Goal: Task Accomplishment & Management: Manage account settings

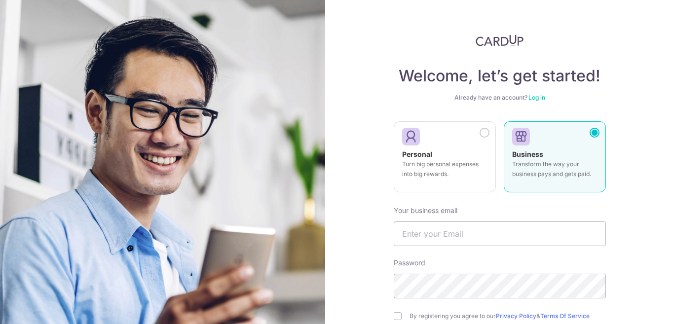
scroll to position [49, 0]
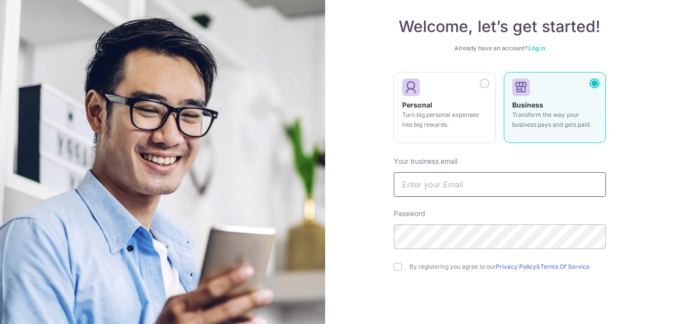
click at [451, 191] on input "text" at bounding box center [500, 184] width 212 height 25
type input "[PERSON_NAME][EMAIL_ADDRESS][DOMAIN_NAME]"
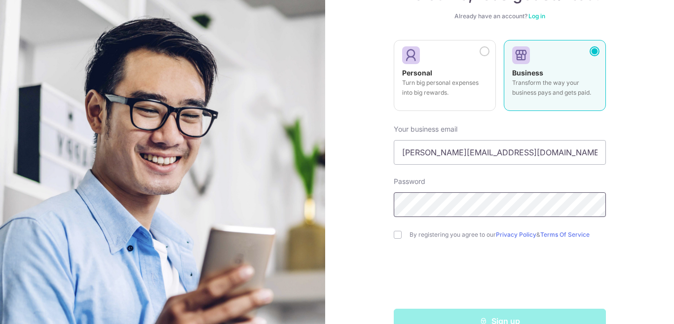
scroll to position [99, 0]
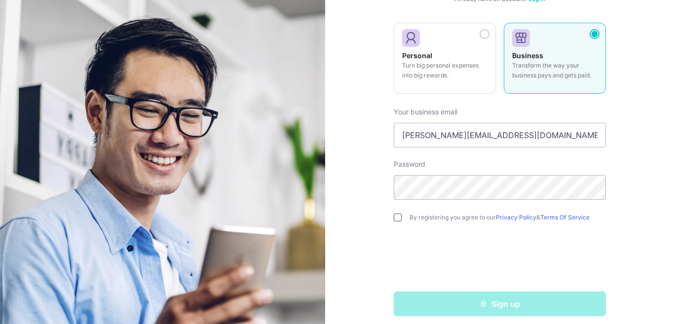
click at [395, 217] on input "checkbox" at bounding box center [398, 218] width 8 height 8
checkbox input "true"
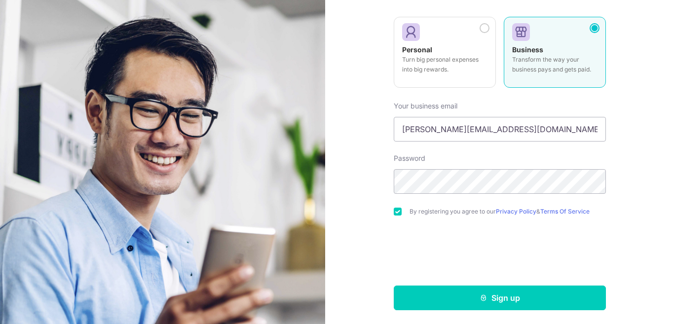
scroll to position [107, 0]
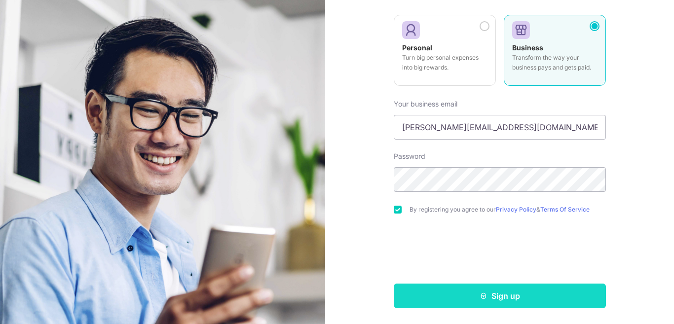
click at [474, 291] on button "Sign up" at bounding box center [500, 296] width 212 height 25
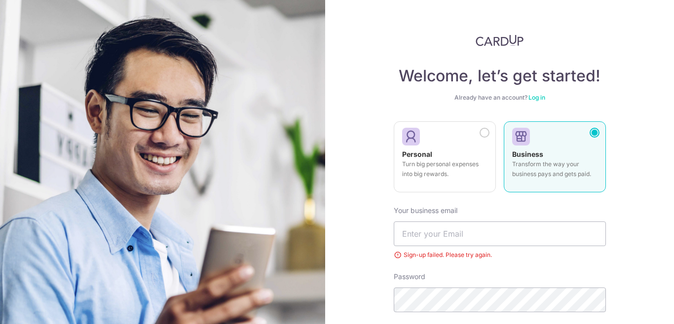
scroll to position [82, 0]
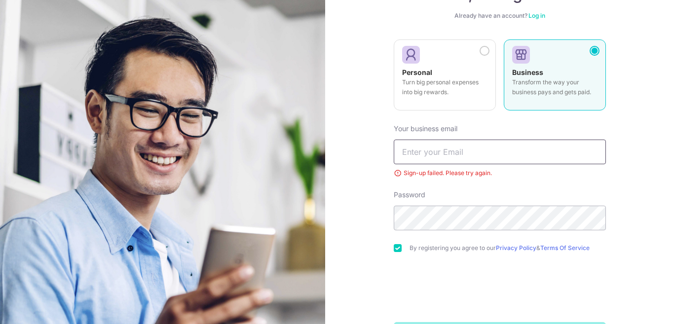
click at [448, 154] on input "text" at bounding box center [500, 152] width 212 height 25
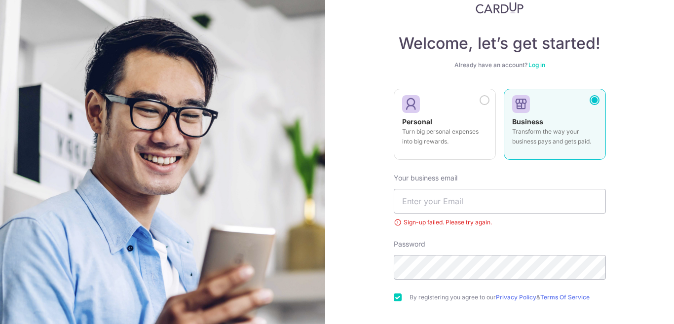
click at [539, 64] on link "Log in" at bounding box center [537, 64] width 17 height 7
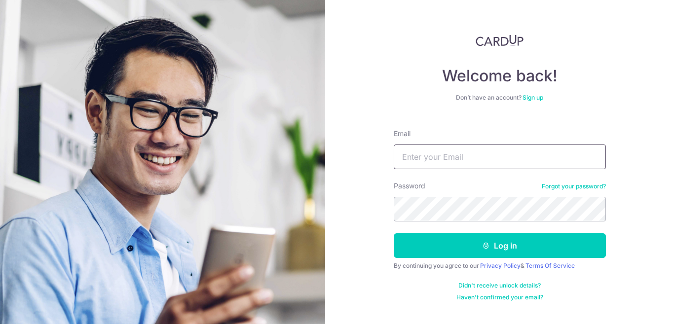
click at [459, 163] on input "Email" at bounding box center [500, 157] width 212 height 25
type input "[PERSON_NAME][EMAIL_ADDRESS][DOMAIN_NAME]"
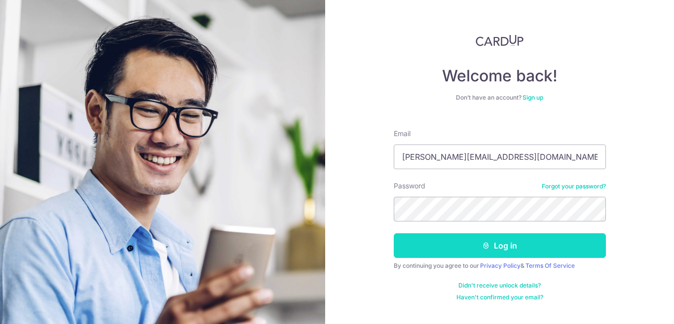
click at [508, 250] on button "Log in" at bounding box center [500, 245] width 212 height 25
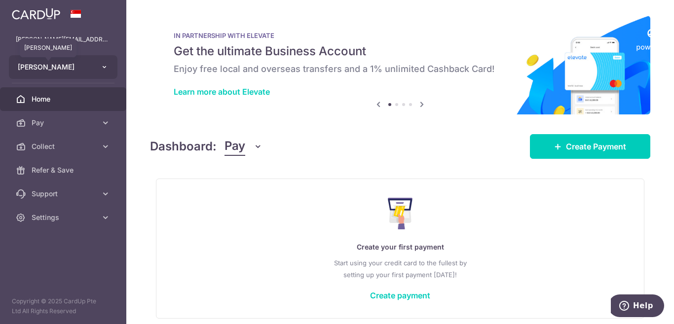
click at [80, 71] on span "[PERSON_NAME]" at bounding box center [54, 67] width 73 height 10
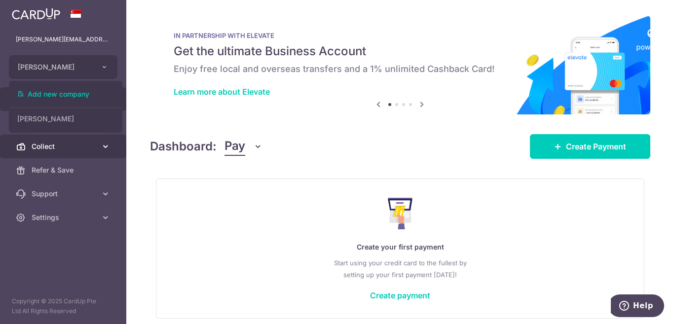
click at [59, 146] on span "Collect" at bounding box center [64, 147] width 65 height 10
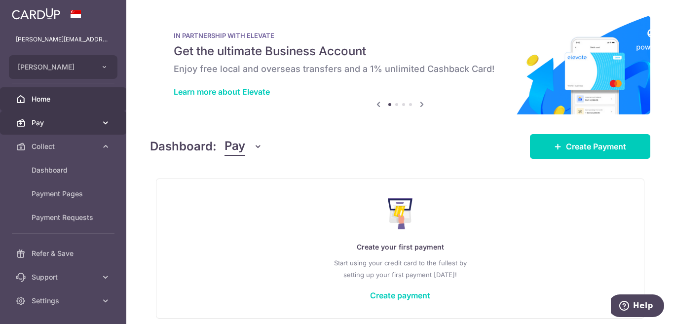
click at [57, 123] on span "Pay" at bounding box center [64, 123] width 65 height 10
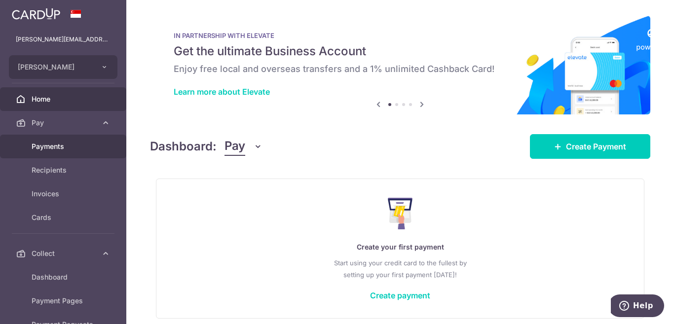
click at [56, 144] on span "Payments" at bounding box center [64, 147] width 65 height 10
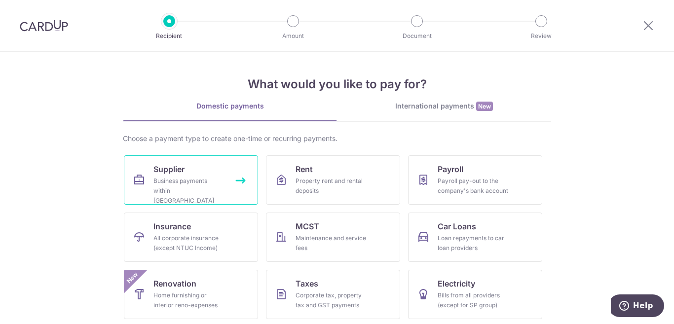
click at [207, 190] on div "Business payments within Singapore" at bounding box center [189, 191] width 71 height 30
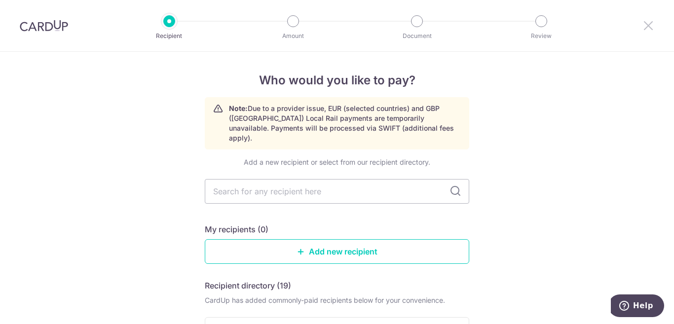
click at [648, 30] on icon at bounding box center [649, 25] width 12 height 12
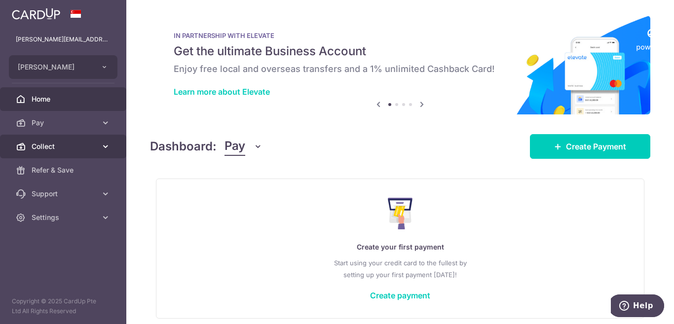
click at [50, 149] on span "Collect" at bounding box center [64, 147] width 65 height 10
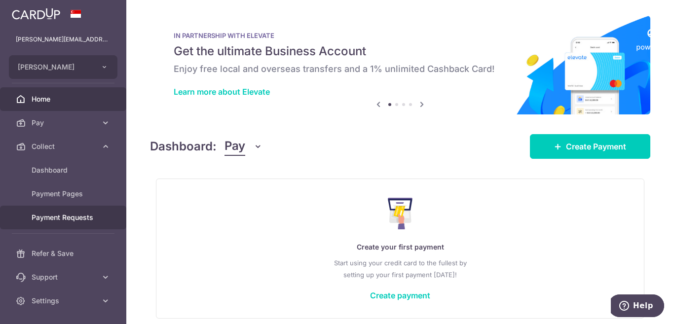
click at [79, 219] on span "Payment Requests" at bounding box center [64, 218] width 65 height 10
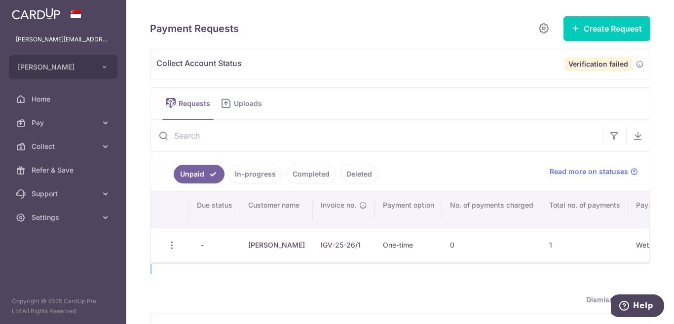
drag, startPoint x: 343, startPoint y: 266, endPoint x: 569, endPoint y: 268, distance: 226.1
click at [569, 268] on div "Payment Requests Create Request Single Request Multiple Requests Collect Accoun…" at bounding box center [400, 197] width 500 height 363
drag, startPoint x: 361, startPoint y: 266, endPoint x: 419, endPoint y: 265, distance: 57.3
click at [419, 263] on div "Search: Due status Customer name Invoice no. Payment option No. of payments cha…" at bounding box center [400, 227] width 499 height 71
click at [248, 67] on span "Collect Account Status" at bounding box center [360, 64] width 408 height 14
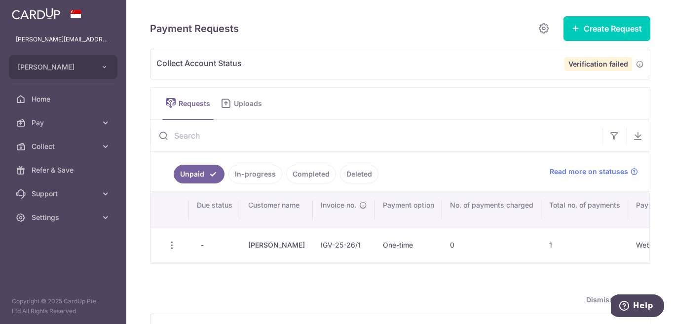
click at [608, 64] on strong "Verification failed" at bounding box center [599, 64] width 60 height 8
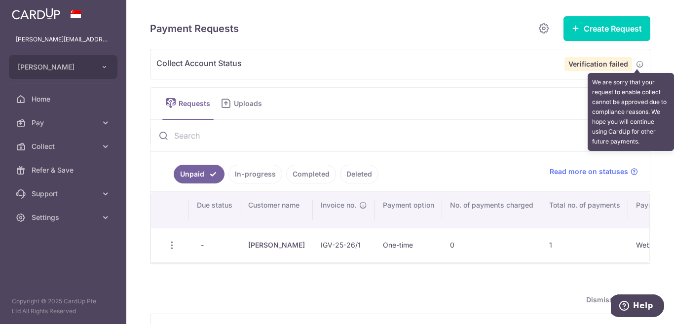
click at [636, 64] on icon at bounding box center [640, 64] width 8 height 8
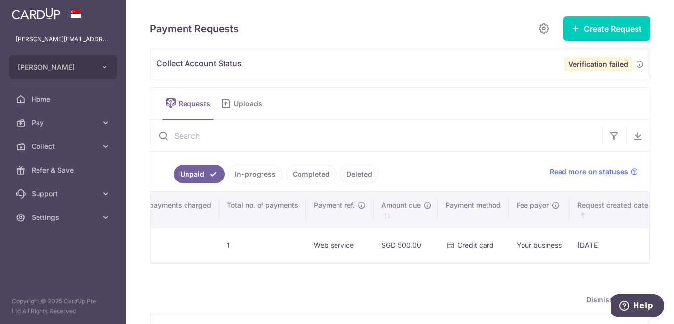
scroll to position [0, 317]
click at [254, 176] on link "In-progress" at bounding box center [256, 174] width 54 height 19
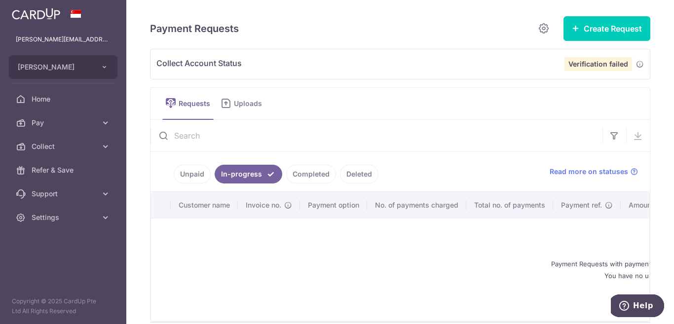
click at [305, 177] on link "Completed" at bounding box center [311, 174] width 50 height 19
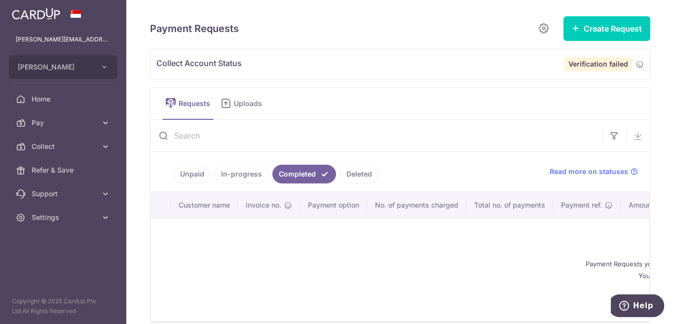
click at [354, 173] on link "Deleted" at bounding box center [359, 174] width 38 height 19
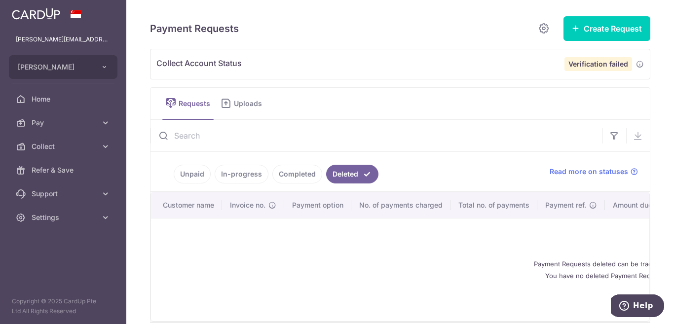
click at [183, 103] on span "Requests" at bounding box center [196, 104] width 35 height 10
click at [574, 65] on strong "Verification failed" at bounding box center [599, 64] width 60 height 8
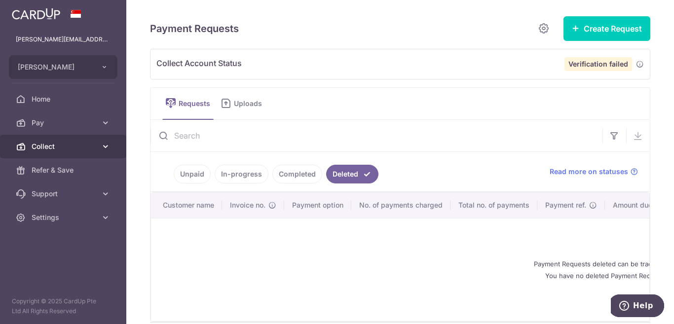
click at [64, 148] on span "Collect" at bounding box center [64, 147] width 65 height 10
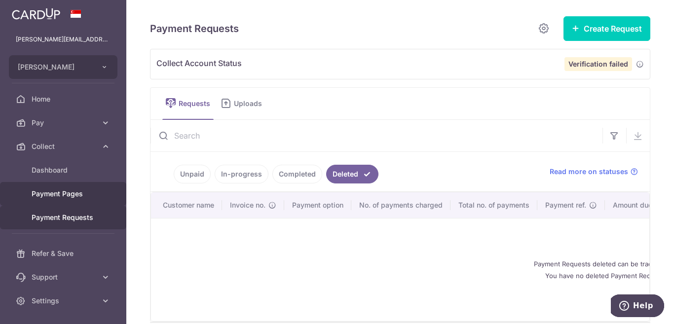
click at [63, 194] on span "Payment Pages" at bounding box center [64, 194] width 65 height 10
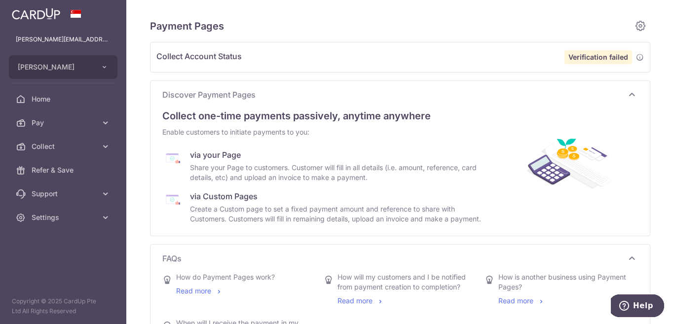
click at [207, 152] on div "via your Page" at bounding box center [340, 155] width 300 height 12
click at [207, 159] on div "via your Page" at bounding box center [340, 155] width 300 height 12
click at [207, 195] on div "via Custom Pages" at bounding box center [340, 197] width 300 height 12
click at [226, 205] on div "Create a Custom page to set a fixed payment amount and reference to share with …" at bounding box center [340, 214] width 300 height 20
click at [598, 61] on strong "Verification failed" at bounding box center [599, 57] width 60 height 8
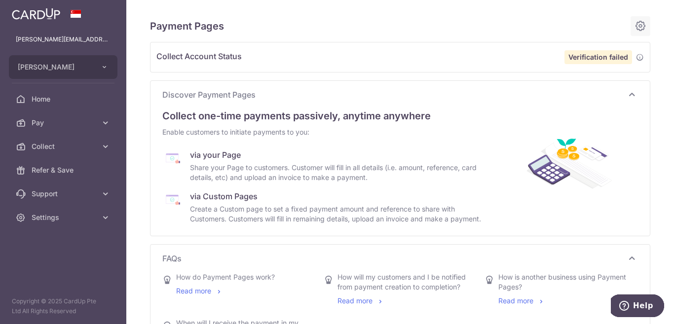
click at [635, 22] on icon at bounding box center [641, 26] width 12 height 12
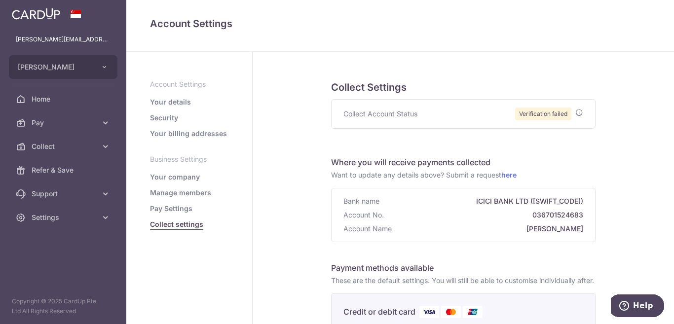
click at [384, 114] on span "Collect Account Status" at bounding box center [381, 114] width 74 height 10
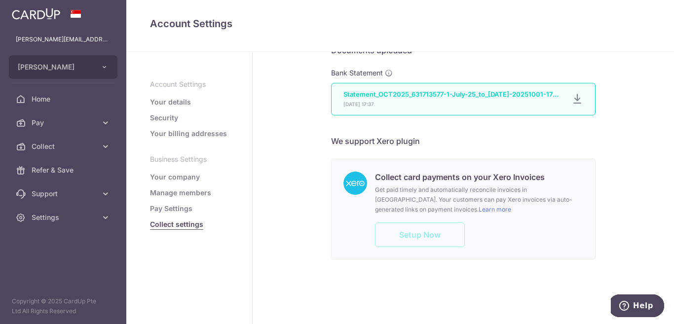
scroll to position [597, 0]
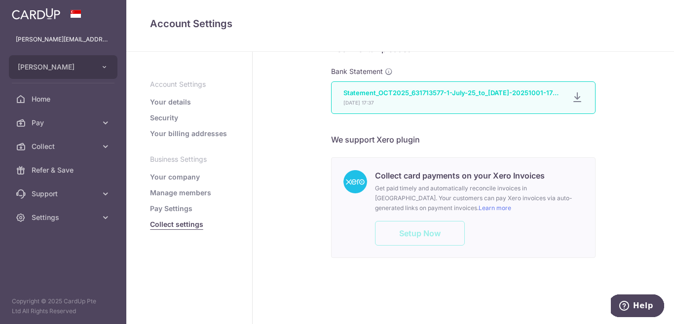
click at [415, 233] on div "Collect card payments on your Xero Invoices Get paid timely and automatically r…" at bounding box center [479, 208] width 208 height 76
click at [419, 181] on h6 "Collect card payments on your Xero Invoices" at bounding box center [479, 176] width 208 height 12
click at [409, 230] on div "Collect card payments on your Xero Invoices Get paid timely and automatically r…" at bounding box center [479, 208] width 208 height 76
click at [411, 230] on div "Collect card payments on your Xero Invoices Get paid timely and automatically r…" at bounding box center [479, 208] width 208 height 76
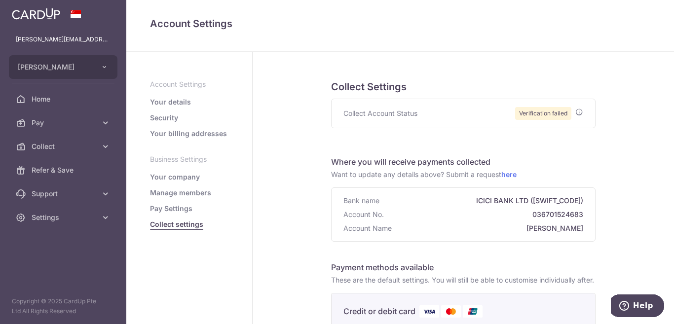
scroll to position [0, 0]
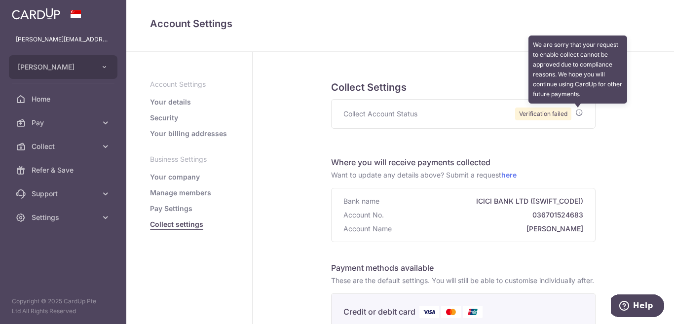
click at [578, 112] on icon at bounding box center [580, 113] width 8 height 8
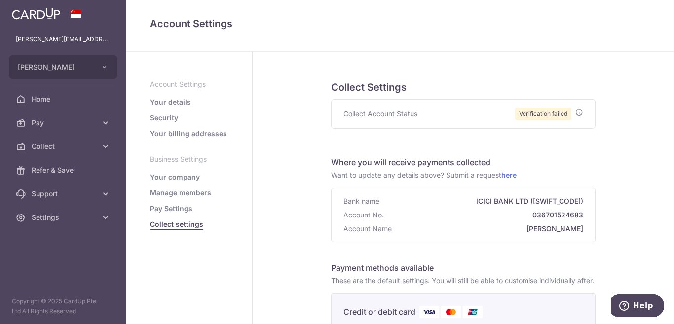
click at [535, 113] on span "Verification failed" at bounding box center [543, 114] width 56 height 13
click at [173, 156] on p "Business Settings" at bounding box center [189, 159] width 78 height 10
click at [166, 176] on link "Your company" at bounding box center [175, 177] width 50 height 10
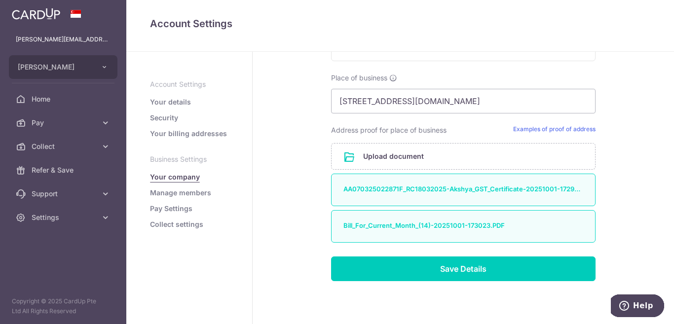
scroll to position [531, 0]
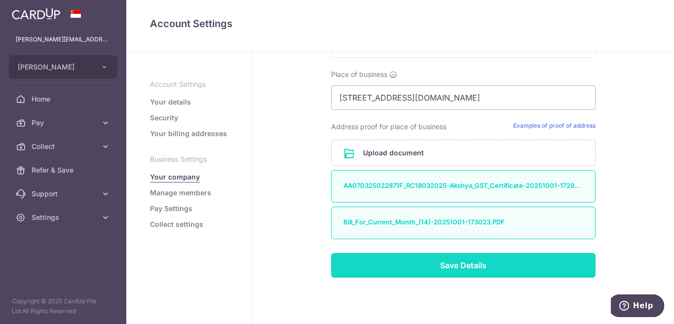
click at [485, 269] on input "Save Details" at bounding box center [463, 265] width 265 height 25
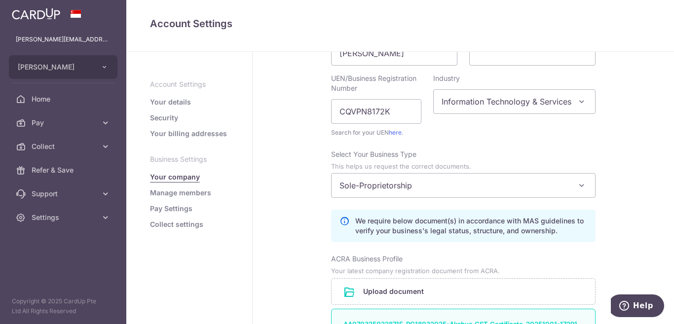
scroll to position [99, 0]
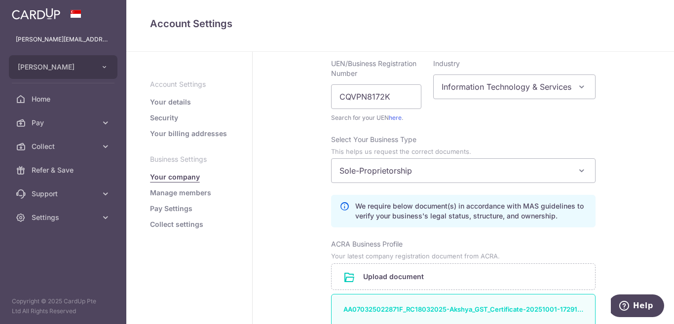
click at [336, 205] on div "We require below document(s) in accordance with MAS guidelines to verify your b…" at bounding box center [463, 211] width 265 height 33
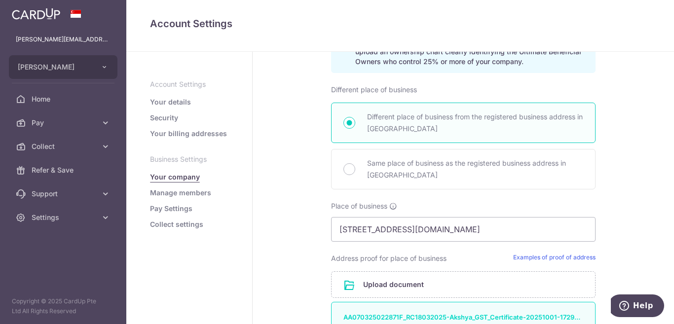
scroll to position [395, 0]
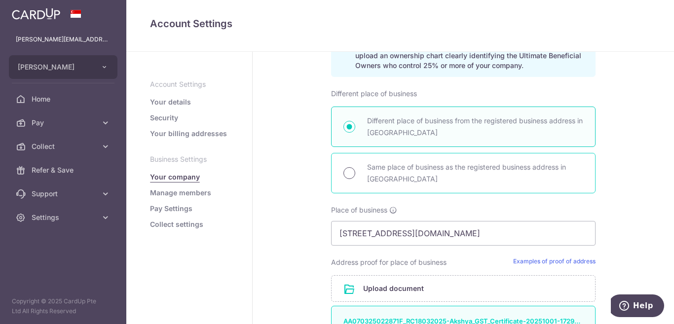
click at [345, 174] on input "Same place of business as the registered business address in [GEOGRAPHIC_DATA]" at bounding box center [350, 173] width 12 height 12
radio input "true"
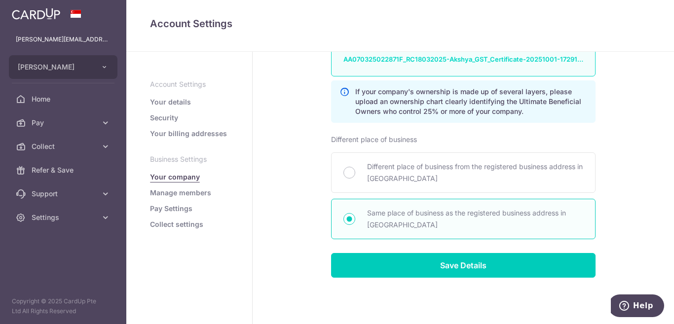
scroll to position [349, 0]
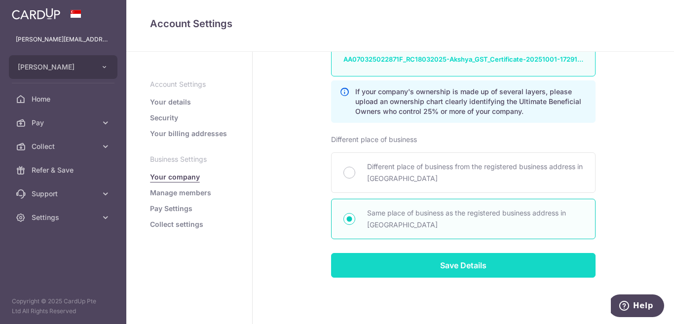
click at [444, 265] on input "Save Details" at bounding box center [463, 265] width 265 height 25
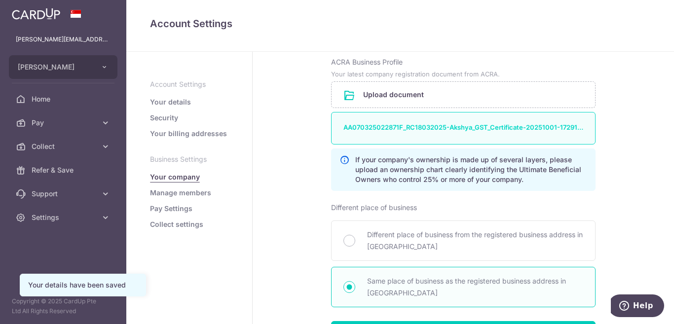
scroll to position [349, 0]
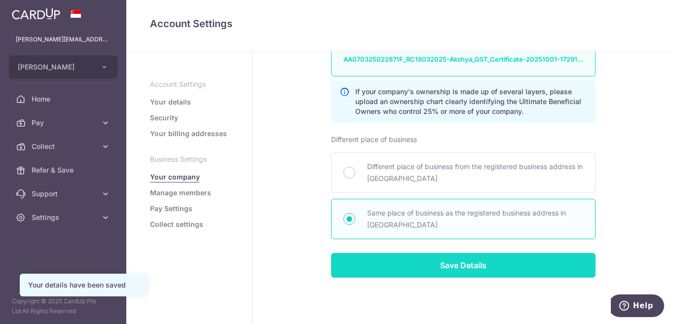
click at [438, 266] on input "Save Details" at bounding box center [463, 265] width 265 height 25
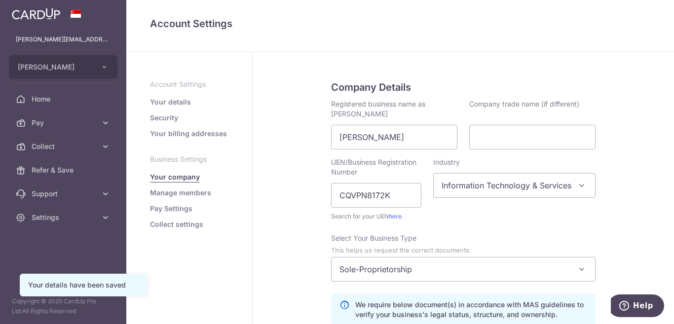
click at [171, 103] on link "Your details" at bounding box center [170, 102] width 41 height 10
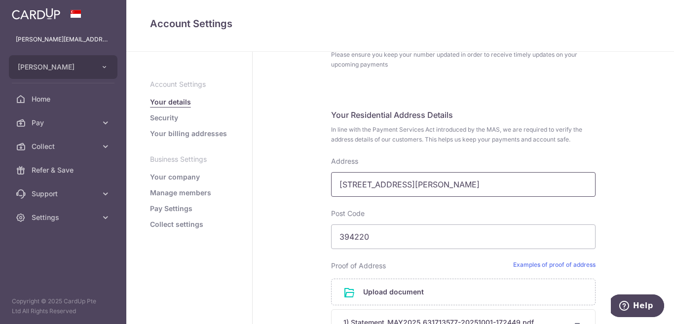
scroll to position [0, 108]
drag, startPoint x: 339, startPoint y: 184, endPoint x: 612, endPoint y: 182, distance: 273.0
click at [612, 182] on div "My Details Please provide your full name as per your NRIC/ FIN for verification…" at bounding box center [464, 138] width 422 height 765
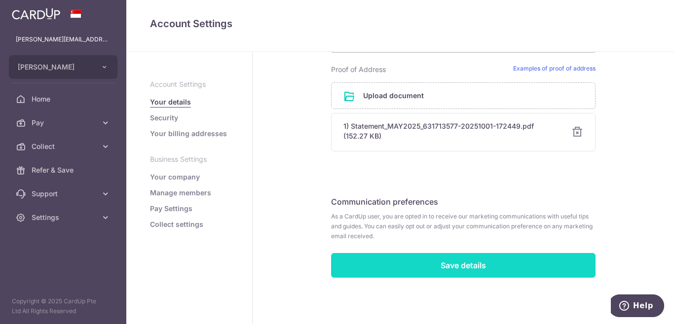
scroll to position [0, 0]
click at [457, 270] on input "Save details" at bounding box center [463, 265] width 265 height 25
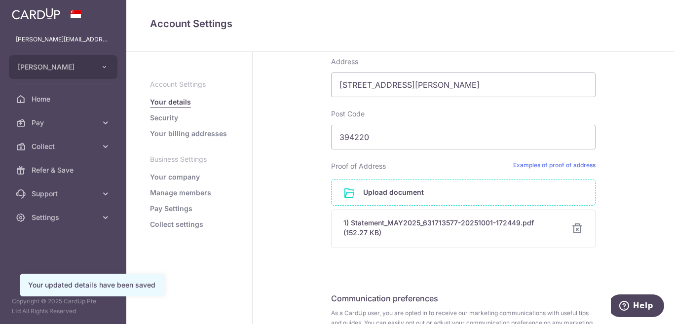
scroll to position [394, 0]
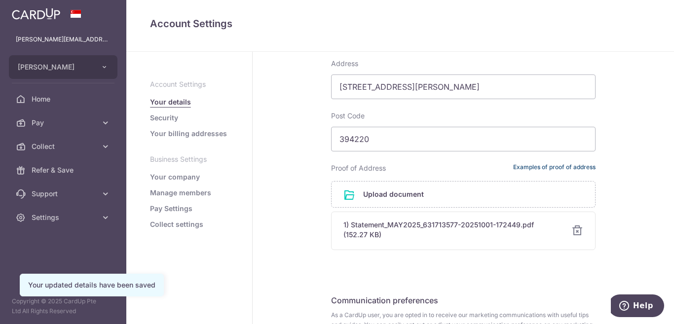
click at [545, 163] on link "Examples of proof of address" at bounding box center [554, 168] width 82 height 10
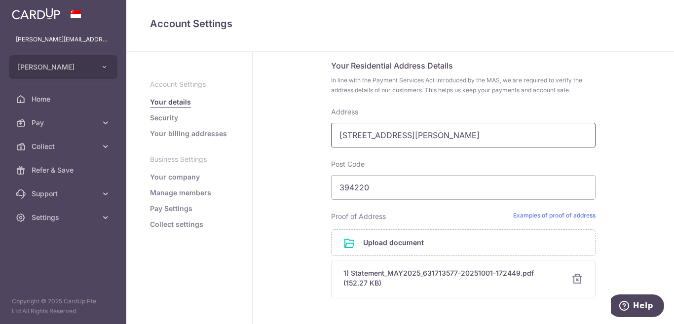
scroll to position [0, 108]
drag, startPoint x: 338, startPoint y: 135, endPoint x: 614, endPoint y: 131, distance: 275.9
click at [614, 131] on div "My Details Please provide your full name as per your NRIC/ FIN for verification…" at bounding box center [464, 88] width 422 height 765
paste input "FLAT NO PVT-2 KH.NO. 72/23, 1ST FLOORUTSAV VIHAR, Near"
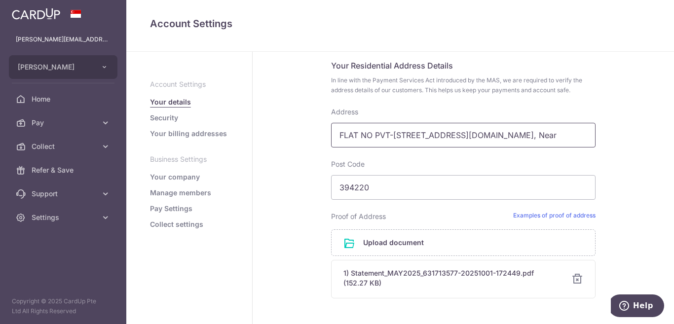
drag, startPoint x: 562, startPoint y: 137, endPoint x: 556, endPoint y: 138, distance: 6.4
click at [556, 138] on input "FLAT NO PVT-2 KH.NO. 72/23, 1ST FLOORUTSAV VIHAR, Near" at bounding box center [463, 135] width 265 height 25
type input "[STREET_ADDRESS][DOMAIN_NAME]"
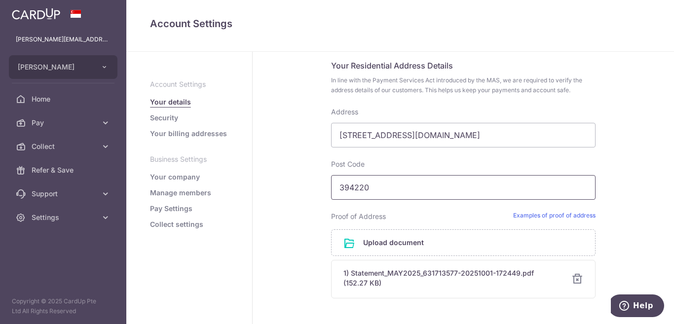
drag, startPoint x: 344, startPoint y: 184, endPoint x: 316, endPoint y: 182, distance: 27.2
click at [316, 182] on div "My Details Please provide your full name as per your NRIC/ FIN for verification…" at bounding box center [464, 88] width 422 height 765
type input "110081"
click at [623, 208] on div "My Details Please provide your full name as per your NRIC/ FIN for verification…" at bounding box center [464, 88] width 422 height 765
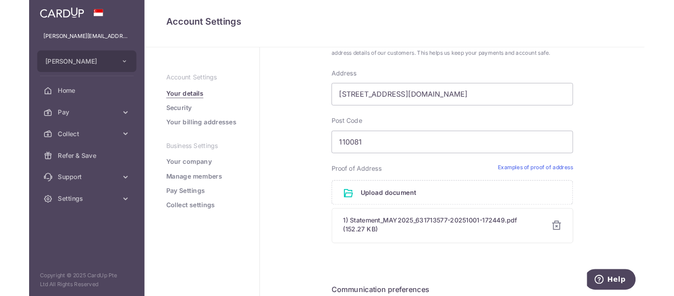
scroll to position [395, 0]
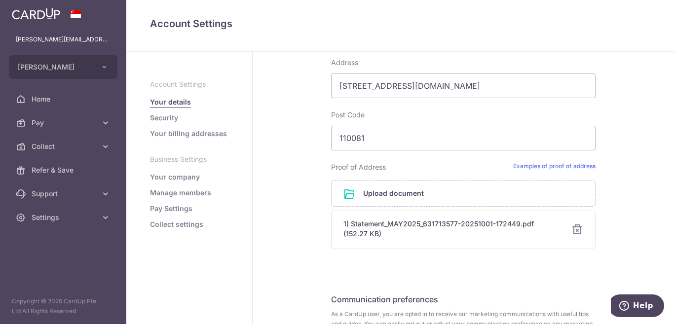
click at [576, 229] on div at bounding box center [578, 230] width 12 height 12
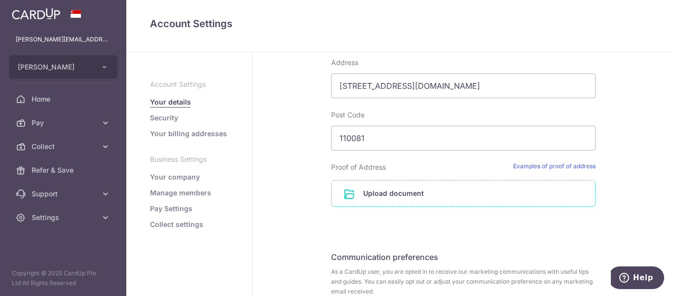
click at [389, 192] on input "file" at bounding box center [464, 194] width 264 height 26
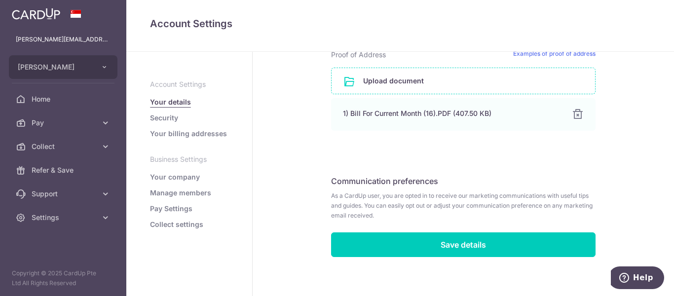
scroll to position [515, 0]
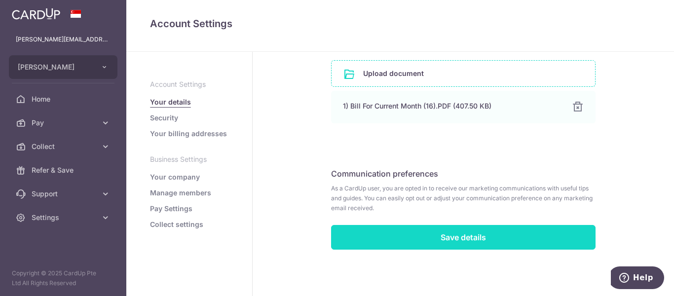
click at [474, 237] on input "Save details" at bounding box center [463, 237] width 265 height 25
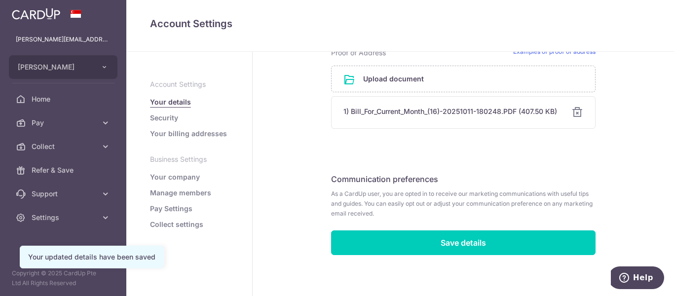
scroll to position [515, 0]
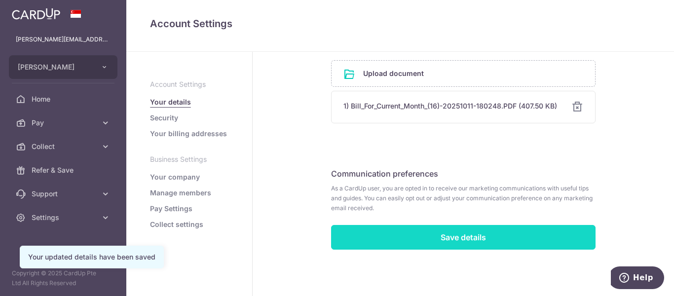
click at [446, 242] on input "Save details" at bounding box center [463, 237] width 265 height 25
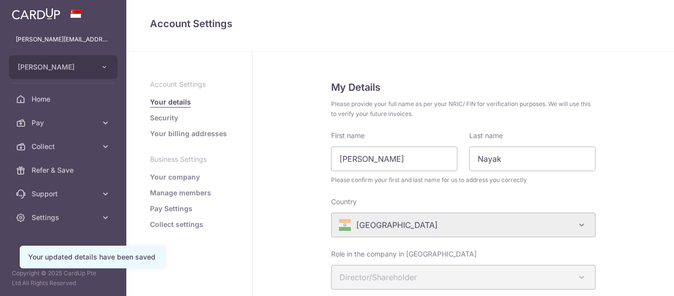
click at [167, 121] on link "Security" at bounding box center [164, 118] width 28 height 10
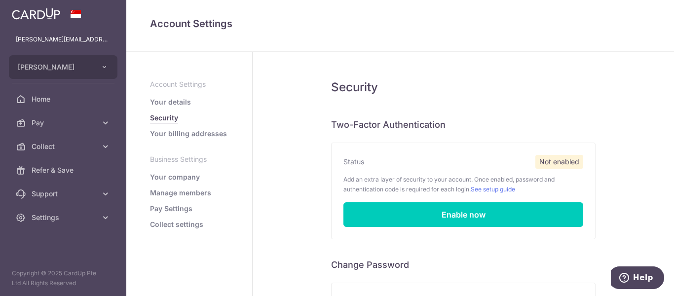
click at [195, 160] on p "Business Settings" at bounding box center [189, 159] width 78 height 10
click at [188, 175] on link "Your company" at bounding box center [175, 177] width 50 height 10
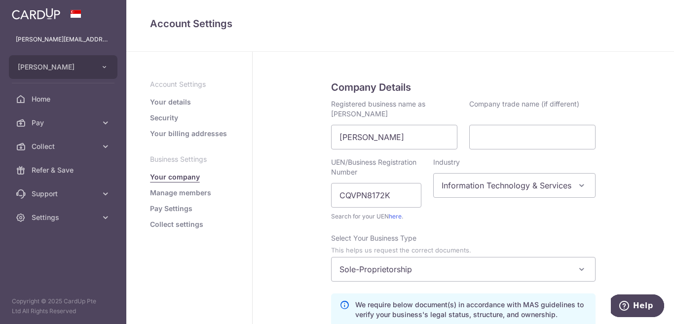
click at [176, 222] on link "Collect settings" at bounding box center [176, 225] width 53 height 10
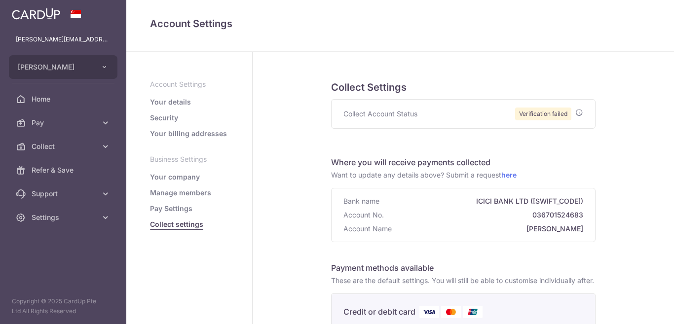
click at [163, 212] on link "Pay Settings" at bounding box center [171, 209] width 42 height 10
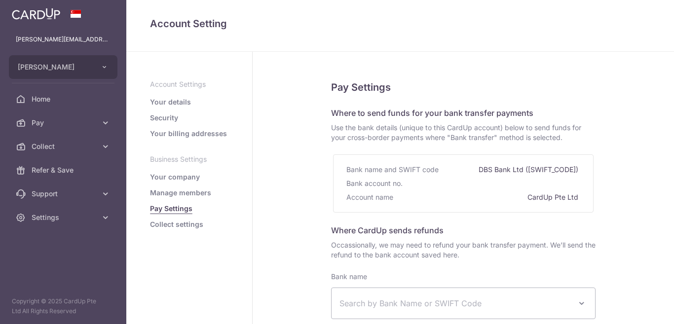
select select
click at [165, 222] on link "Collect settings" at bounding box center [176, 225] width 53 height 10
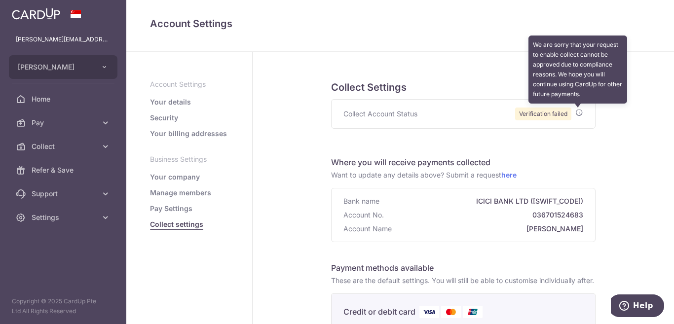
click at [576, 112] on icon at bounding box center [580, 113] width 8 height 8
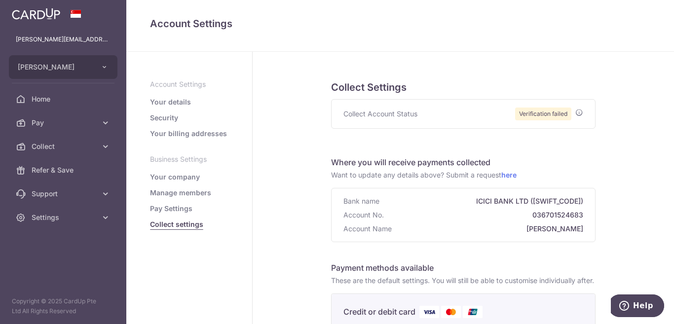
click at [550, 114] on span "Verification failed" at bounding box center [543, 114] width 56 height 13
click at [582, 118] on div "Collect Account Status Verification failed" at bounding box center [464, 114] width 264 height 29
click at [579, 118] on span "Verification failed" at bounding box center [503, 114] width 162 height 13
click at [508, 174] on link "here" at bounding box center [508, 175] width 15 height 8
click at [58, 69] on span "[PERSON_NAME]" at bounding box center [54, 67] width 73 height 10
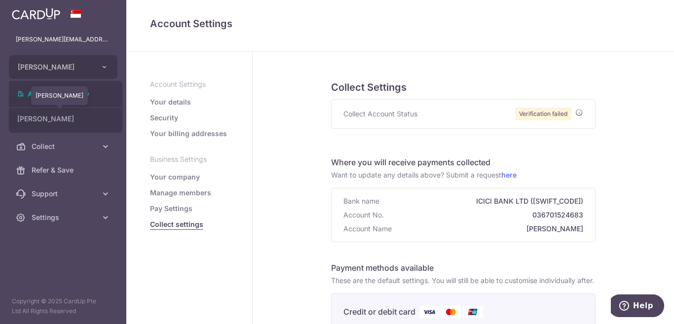
click at [75, 121] on link "[PERSON_NAME]" at bounding box center [65, 119] width 113 height 18
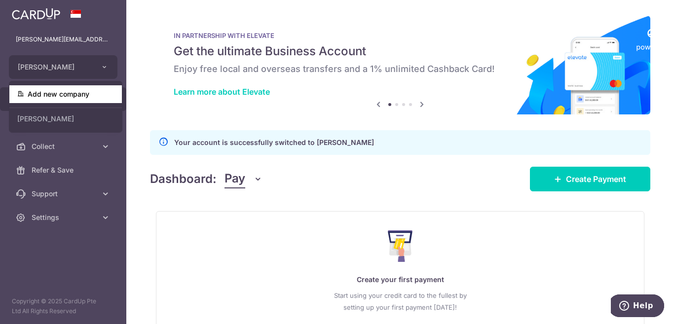
click at [52, 95] on link "Add new company" at bounding box center [65, 94] width 113 height 18
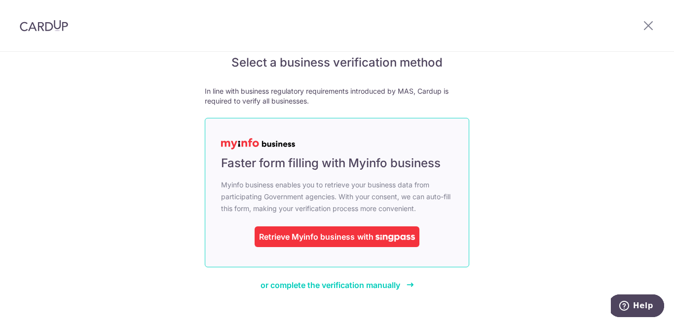
scroll to position [38, 0]
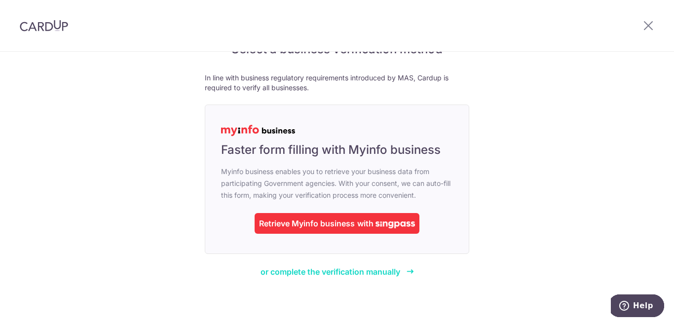
click at [369, 275] on span "or complete the verification manually" at bounding box center [331, 272] width 140 height 10
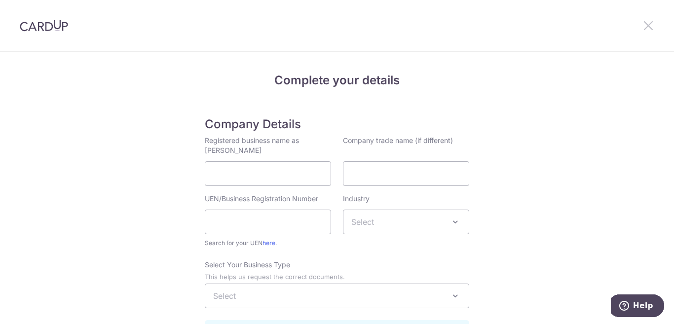
click at [650, 27] on icon at bounding box center [649, 25] width 12 height 12
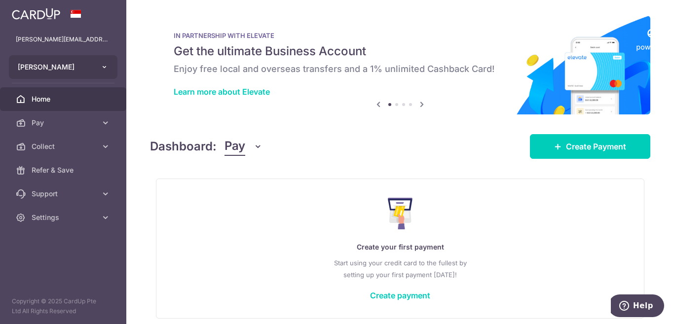
click at [90, 65] on span "[PERSON_NAME]" at bounding box center [54, 67] width 73 height 10
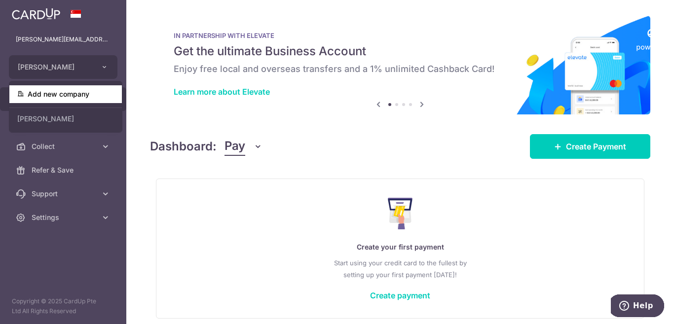
click at [61, 94] on link "Add new company" at bounding box center [65, 94] width 113 height 18
